Goal: Task Accomplishment & Management: Manage account settings

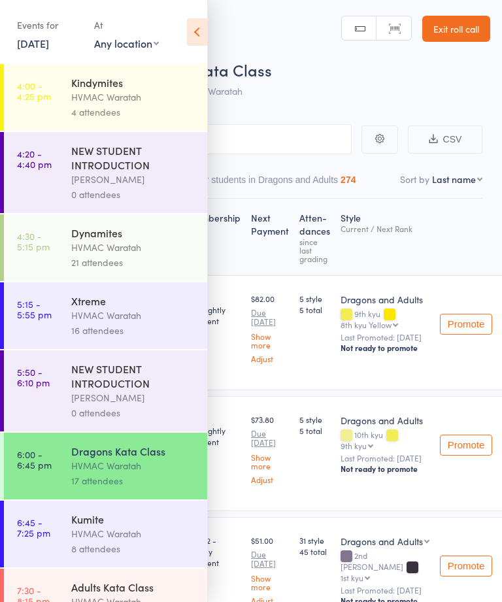
click at [466, 31] on link "Exit roll call" at bounding box center [456, 29] width 68 height 26
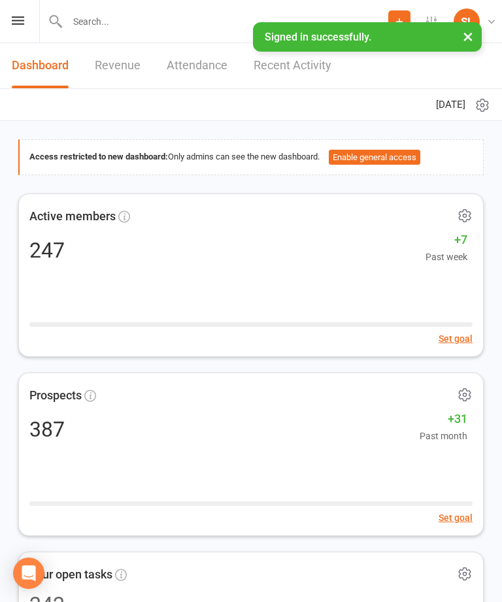
click at [22, 23] on icon at bounding box center [18, 20] width 12 height 9
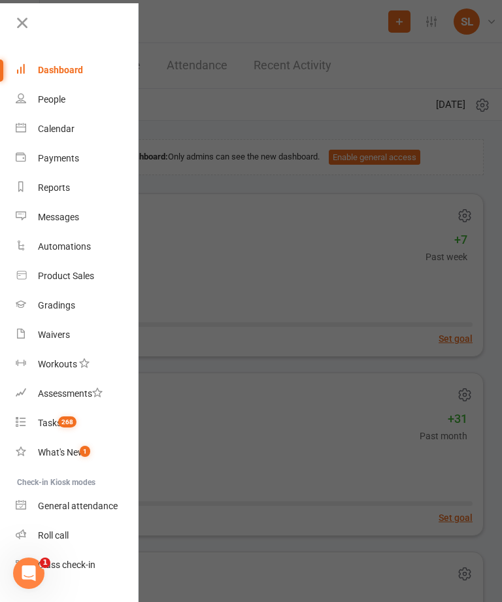
click at [311, 20] on div at bounding box center [251, 301] width 502 height 602
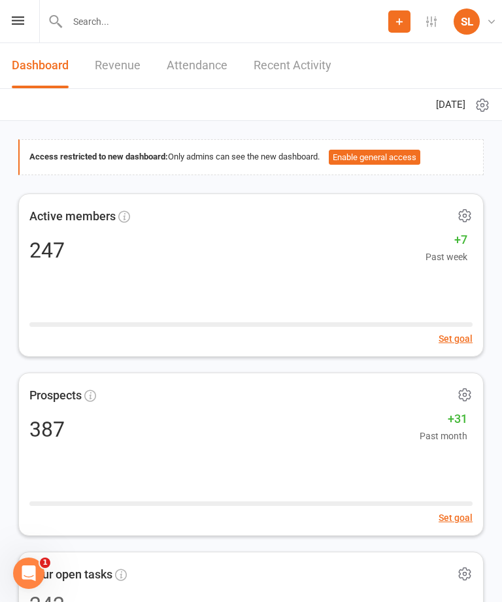
click at [99, 23] on input "text" at bounding box center [225, 21] width 325 height 18
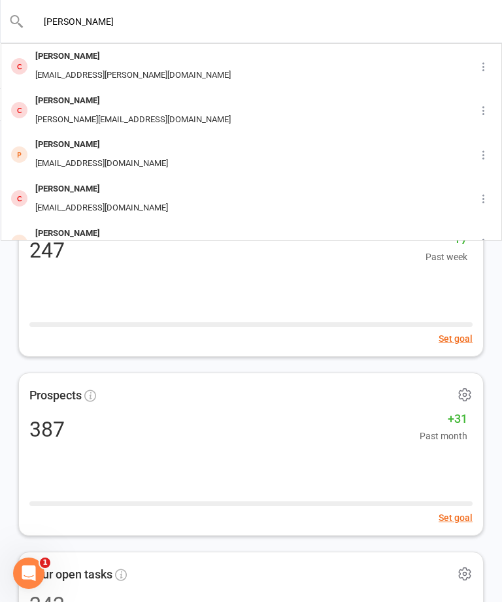
type input "[PERSON_NAME]"
click at [71, 145] on div "[PERSON_NAME]" at bounding box center [101, 144] width 141 height 19
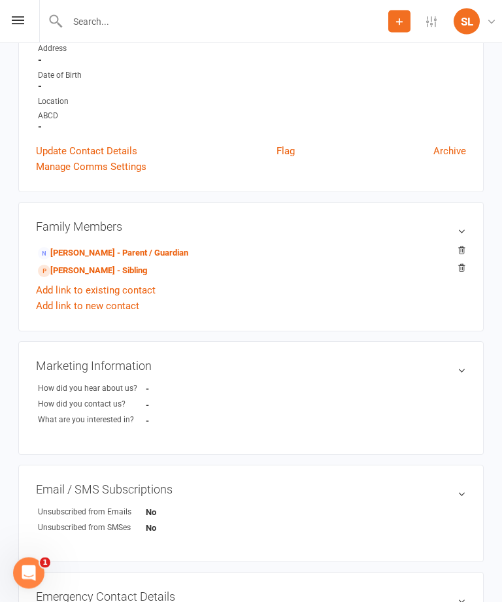
scroll to position [244, 0]
click at [84, 247] on link "[PERSON_NAME] - Parent / Guardian" at bounding box center [113, 254] width 150 height 14
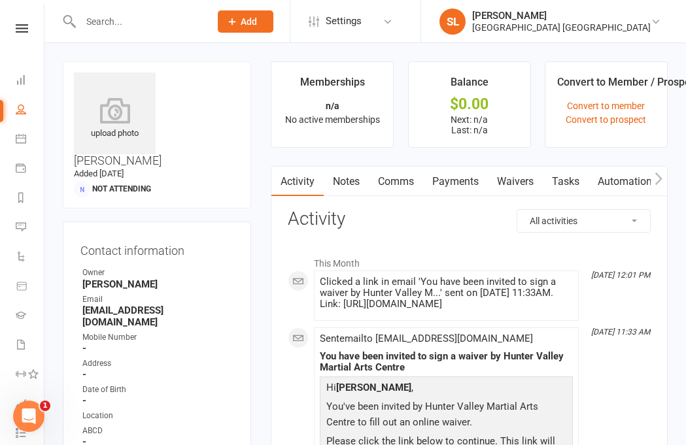
click at [502, 179] on link "Waivers" at bounding box center [515, 182] width 55 height 30
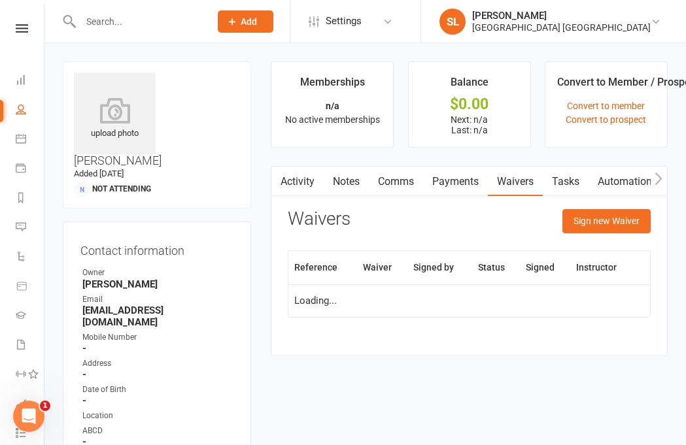
scroll to position [43, 0]
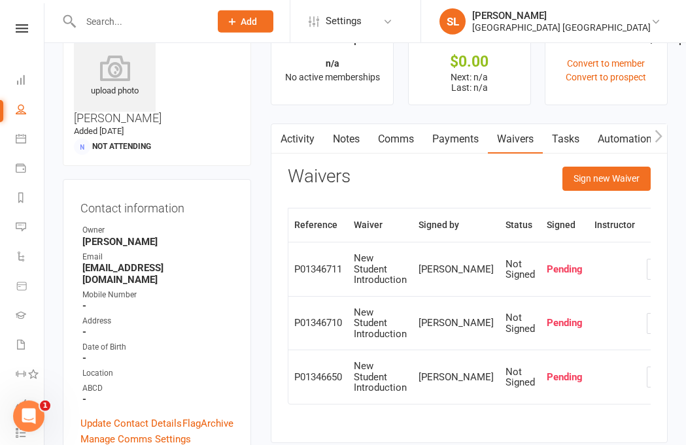
click at [502, 371] on icon "button" at bounding box center [657, 377] width 12 height 12
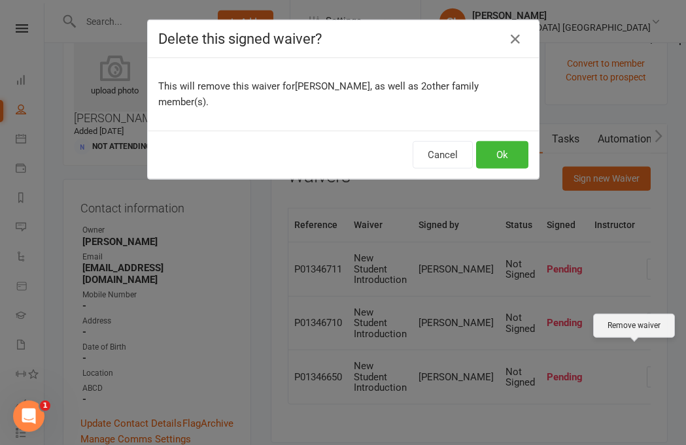
click at [502, 141] on button "Ok" at bounding box center [502, 154] width 52 height 27
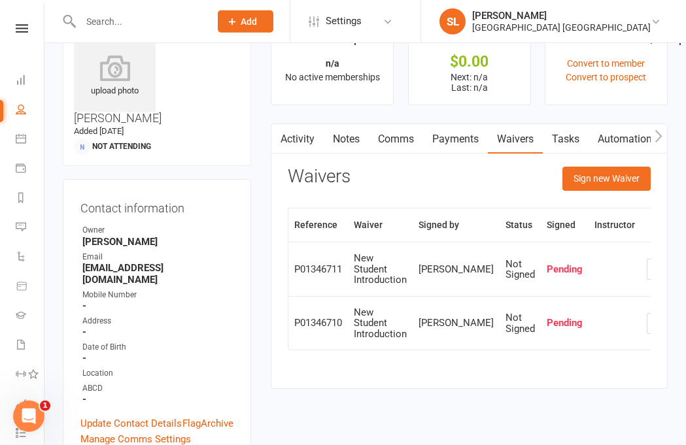
click at [502, 318] on icon "button" at bounding box center [657, 324] width 12 height 12
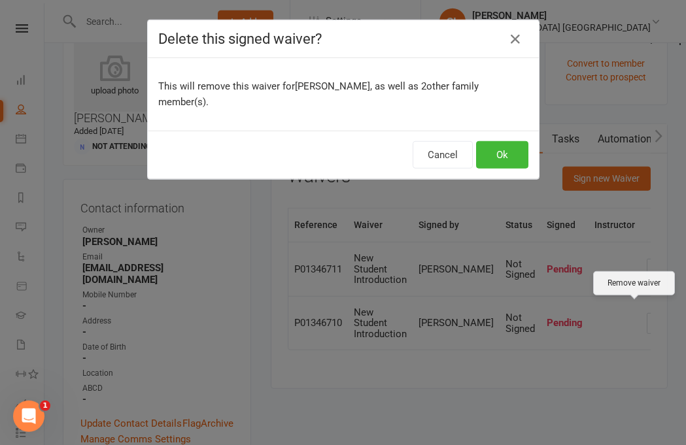
click at [502, 141] on button "Ok" at bounding box center [502, 154] width 52 height 27
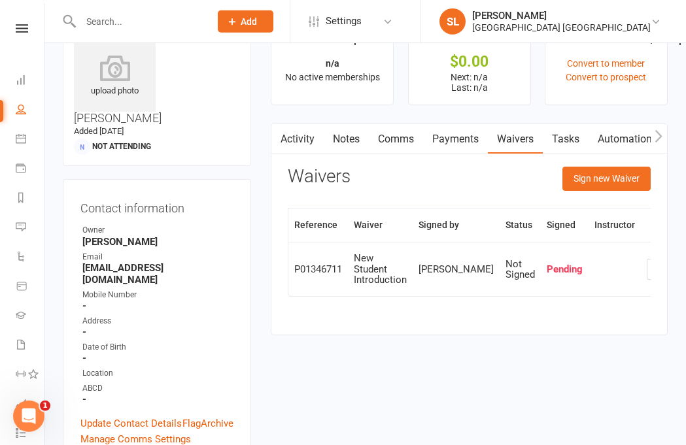
click at [502, 273] on icon "button" at bounding box center [657, 270] width 12 height 12
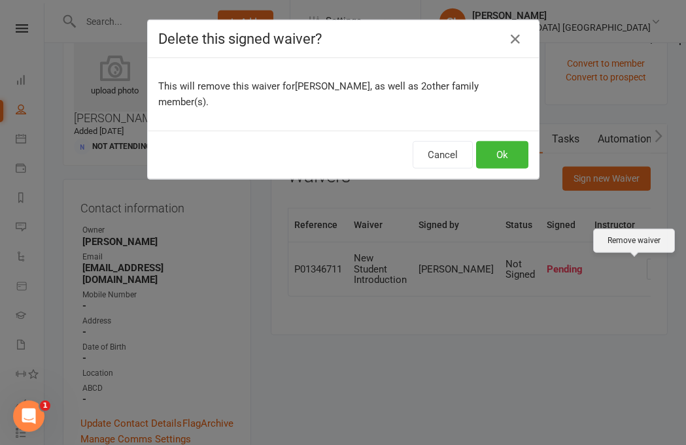
click at [502, 141] on button "Ok" at bounding box center [502, 154] width 52 height 27
